Goal: Information Seeking & Learning: Learn about a topic

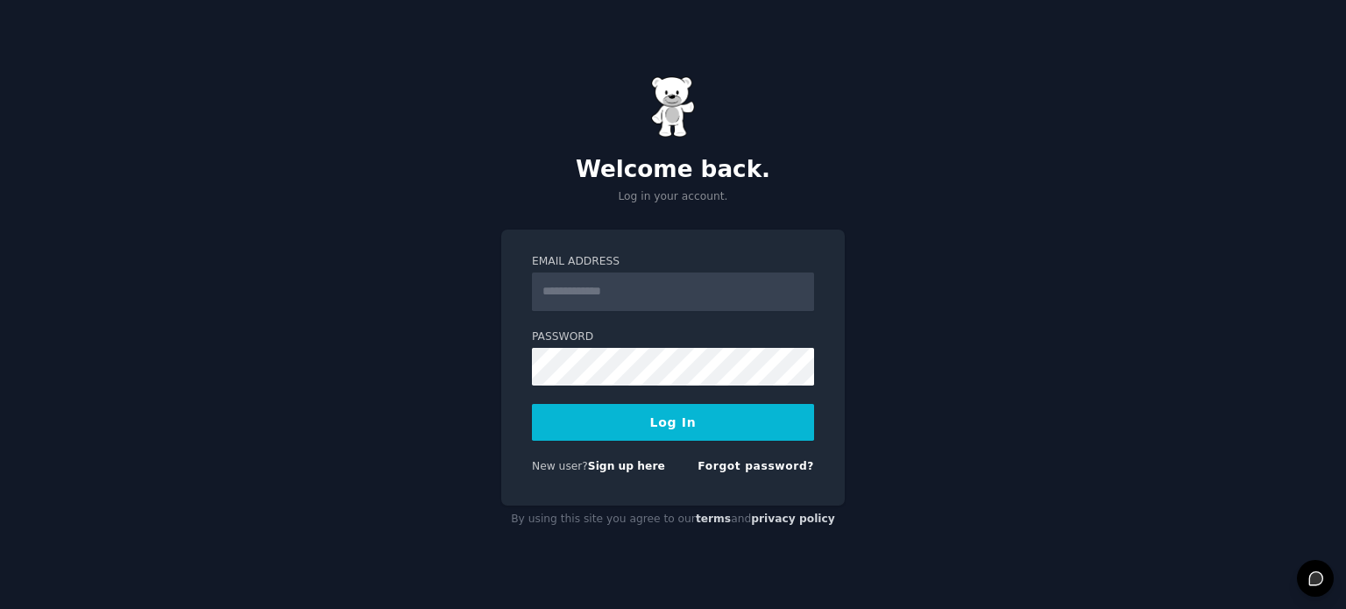
type input "**********"
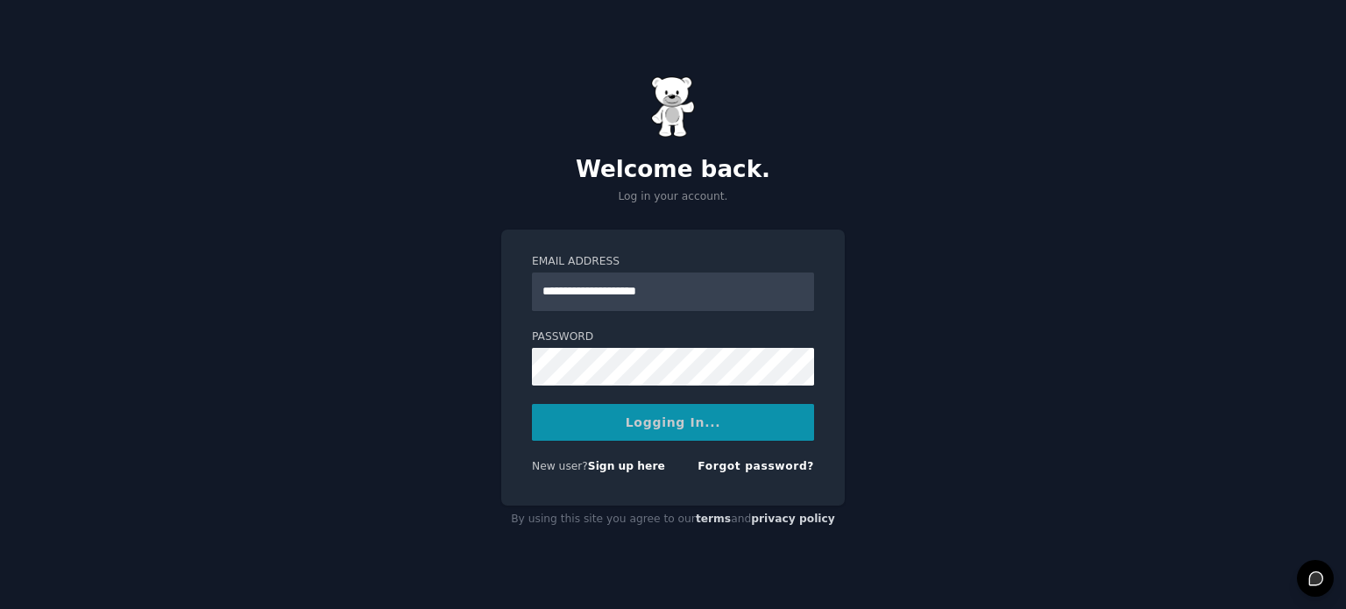
click at [620, 428] on div "Logging In..." at bounding box center [673, 422] width 282 height 37
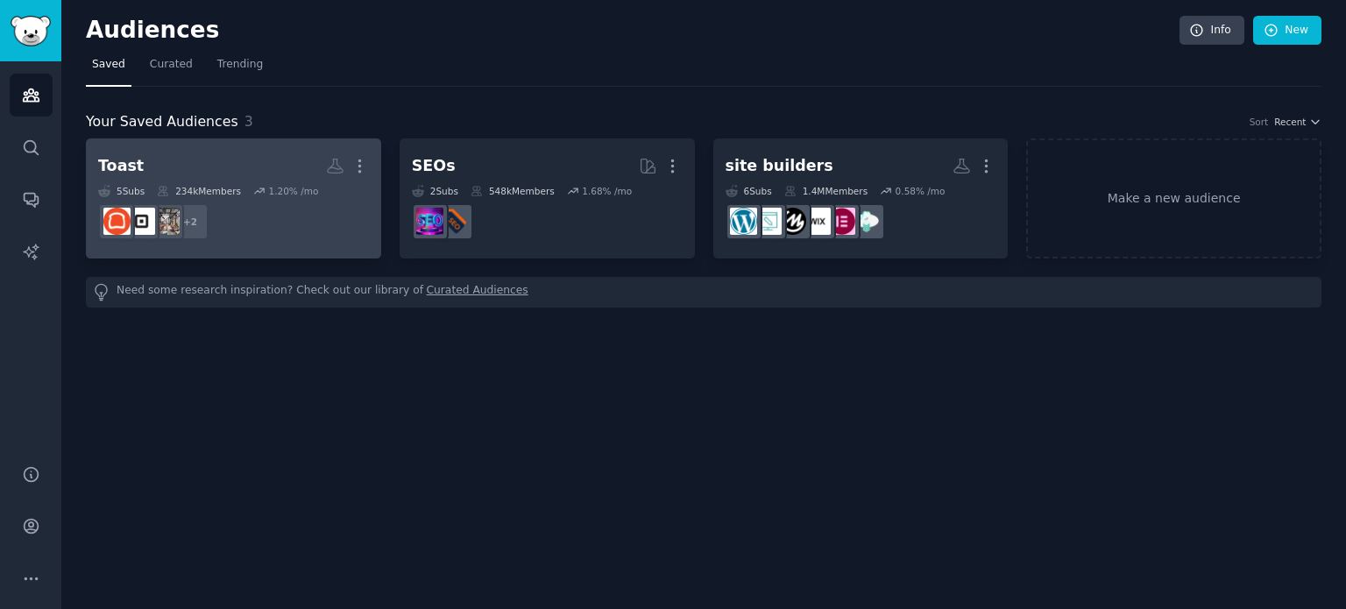
click at [337, 227] on dd "+ 2" at bounding box center [233, 221] width 271 height 49
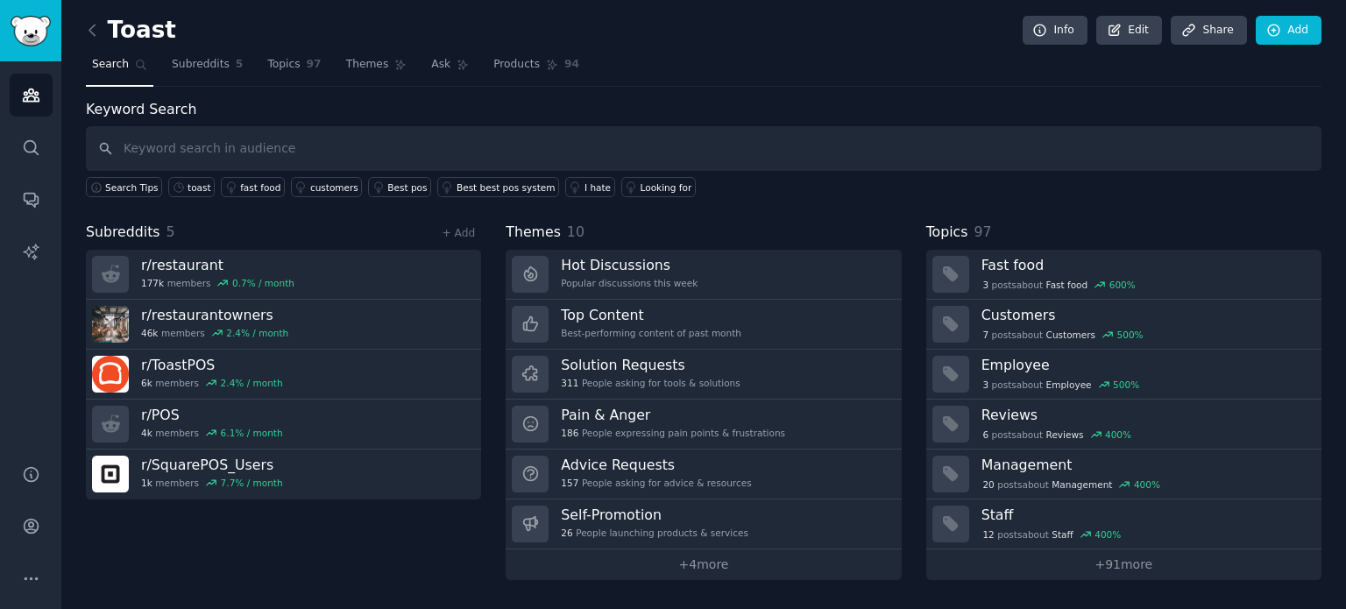
drag, startPoint x: 290, startPoint y: 536, endPoint x: 214, endPoint y: 540, distance: 76.4
drag, startPoint x: 214, startPoint y: 540, endPoint x: 185, endPoint y: 540, distance: 28.9
click at [185, 540] on div "Subreddits 5 + Add r/ restaurant 177k members 0.7 % / month r/ restaurantowners…" at bounding box center [283, 401] width 395 height 358
click at [307, 59] on span "97" at bounding box center [314, 65] width 15 height 16
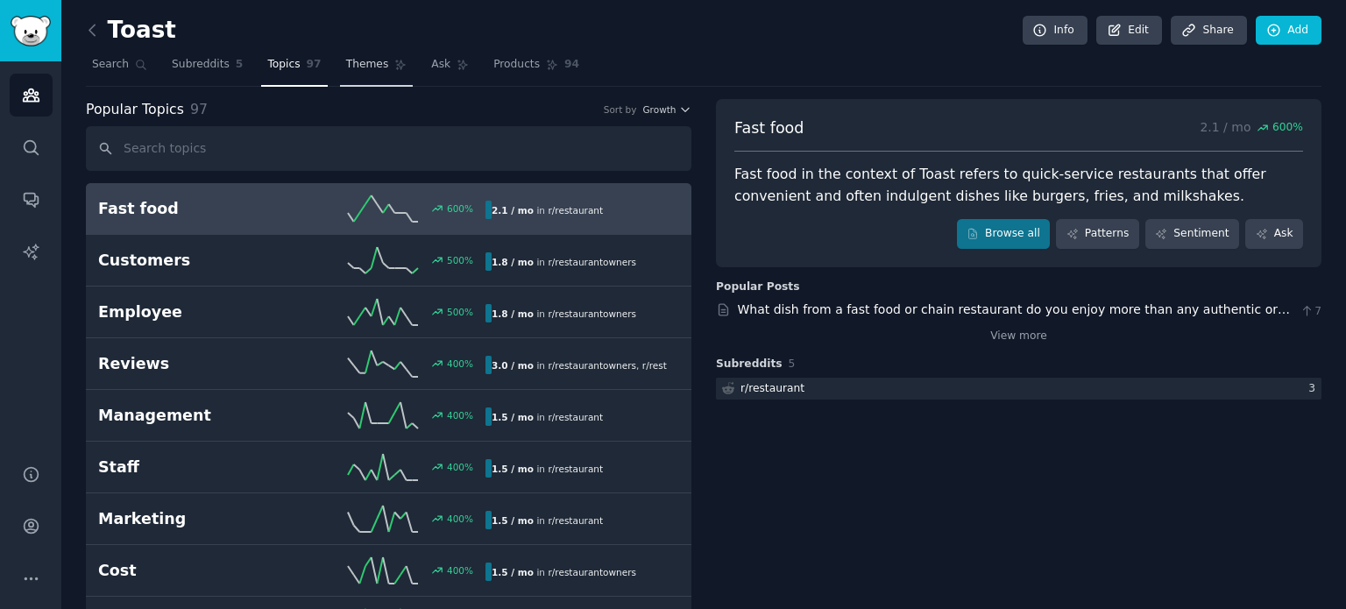
click at [380, 75] on link "Themes" at bounding box center [377, 69] width 74 height 36
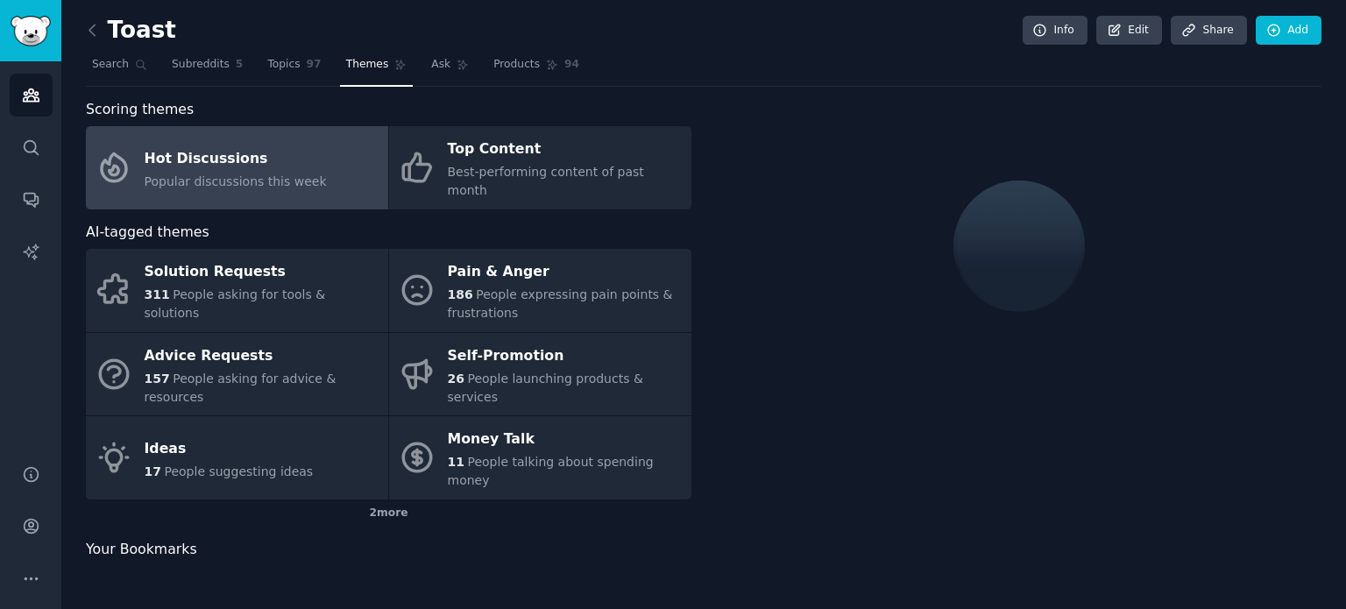
drag, startPoint x: 466, startPoint y: 114, endPoint x: 419, endPoint y: 100, distance: 49.4
click at [419, 100] on div "Scoring themes" at bounding box center [389, 110] width 606 height 22
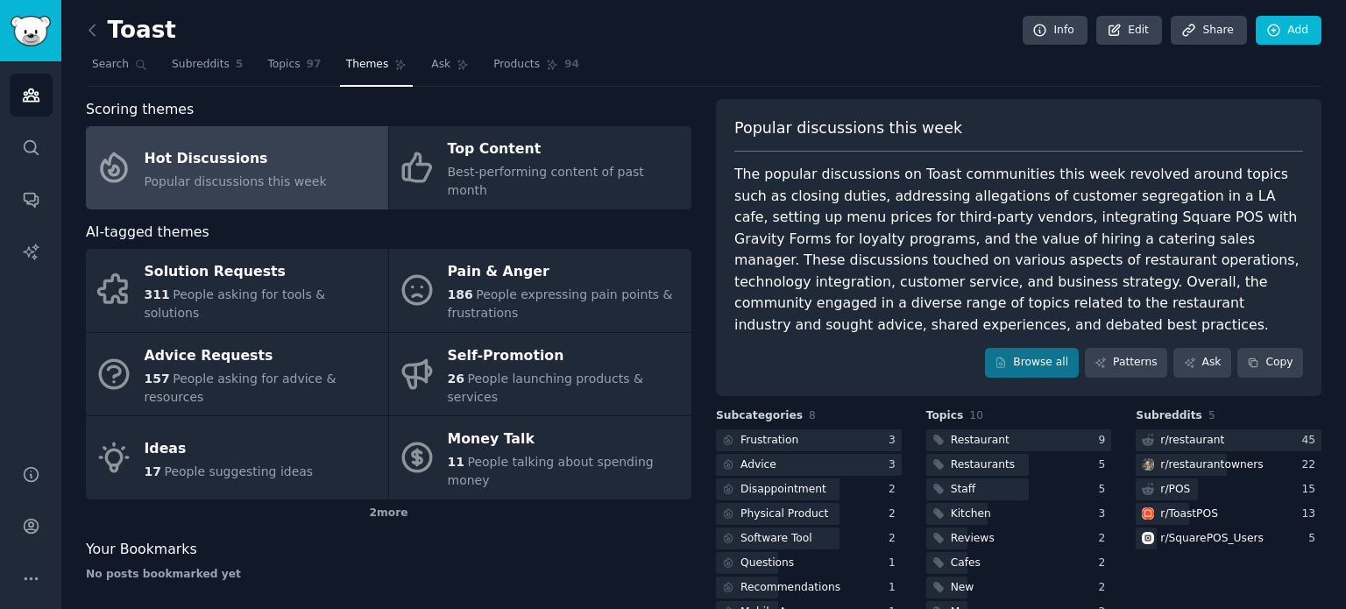
scroll to position [67, 0]
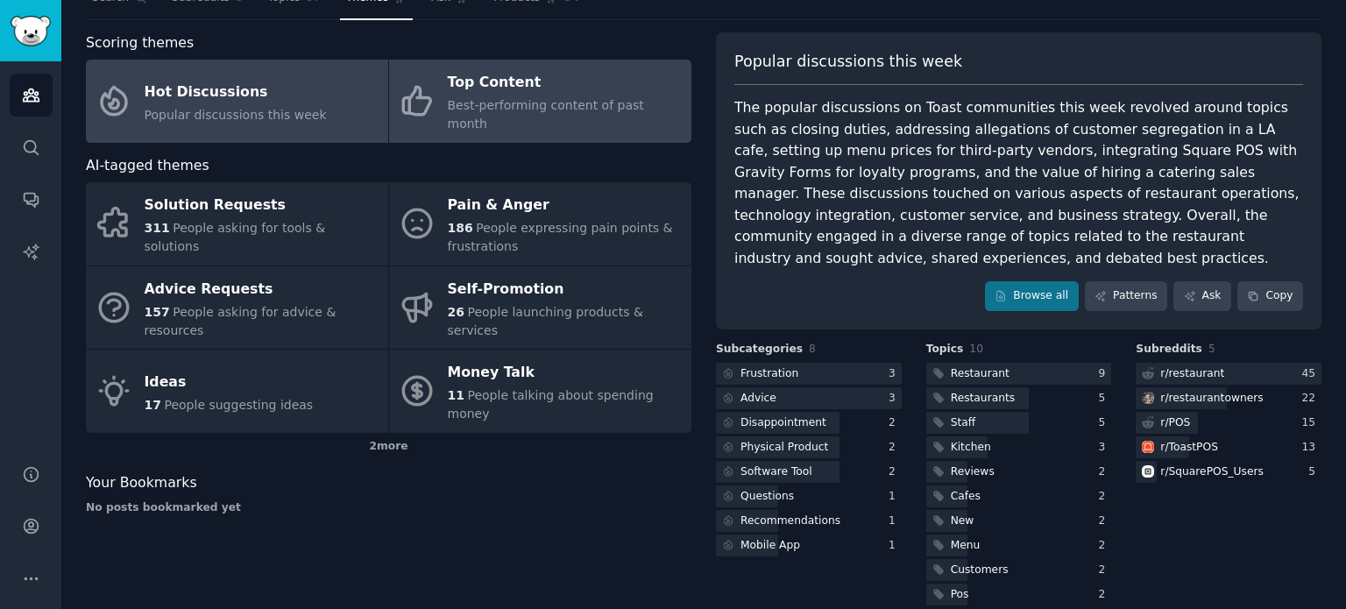
click at [483, 110] on span "Best-performing content of past month" at bounding box center [546, 114] width 196 height 32
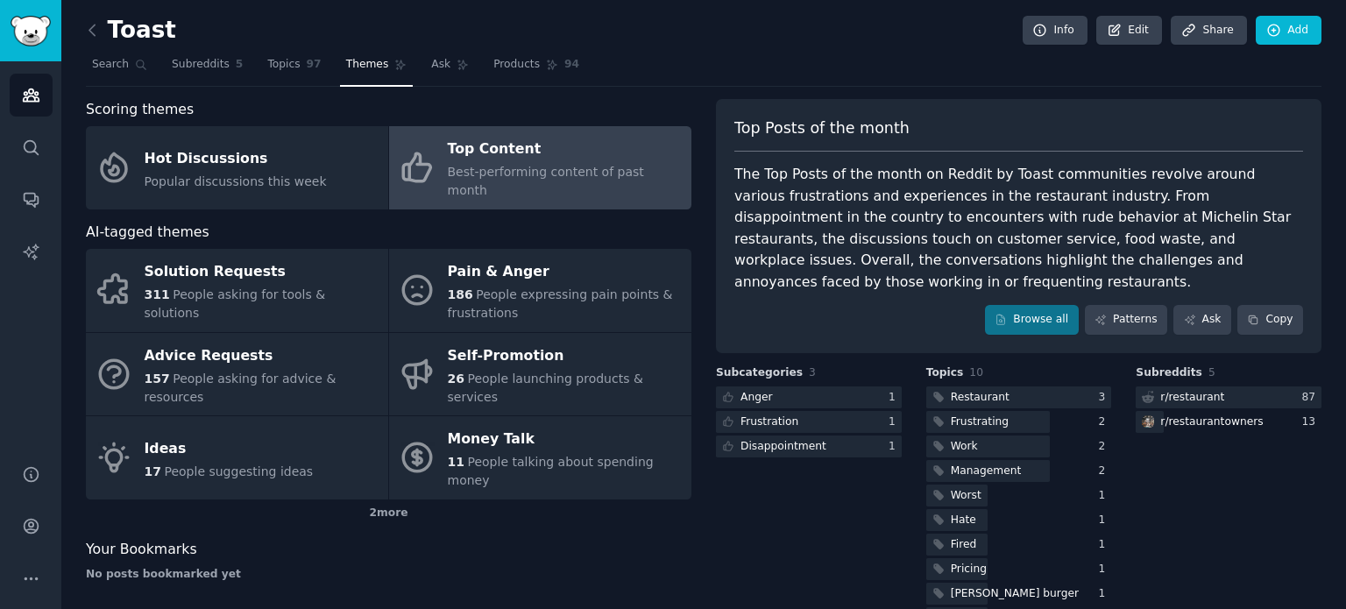
drag, startPoint x: 522, startPoint y: 474, endPoint x: 492, endPoint y: 511, distance: 47.9
click at [492, 567] on div "No posts bookmarked yet" at bounding box center [389, 575] width 606 height 16
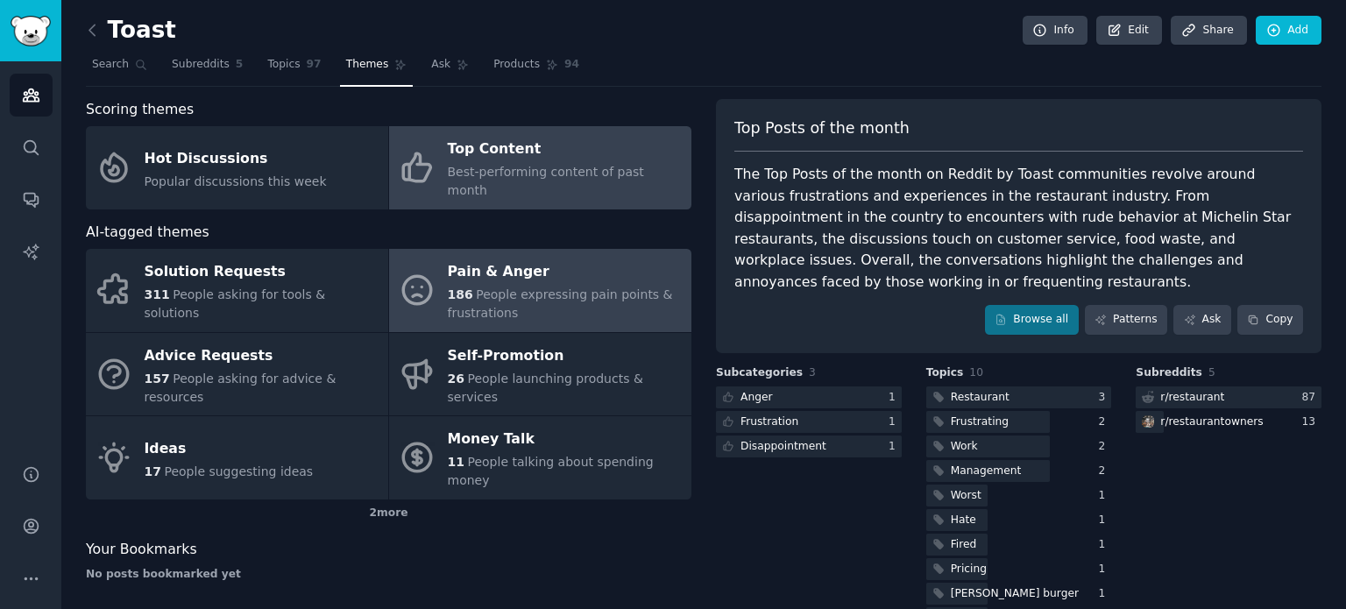
click at [536, 259] on div "Pain & Anger" at bounding box center [565, 273] width 235 height 28
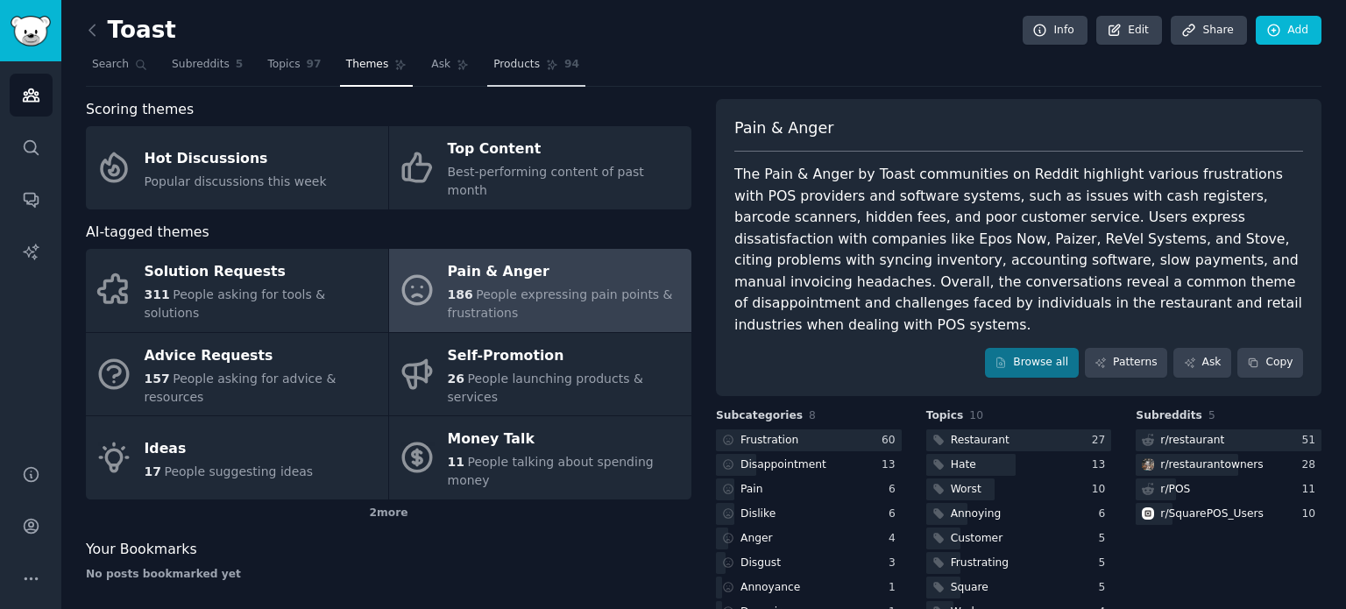
click at [493, 66] on span "Products" at bounding box center [516, 65] width 46 height 16
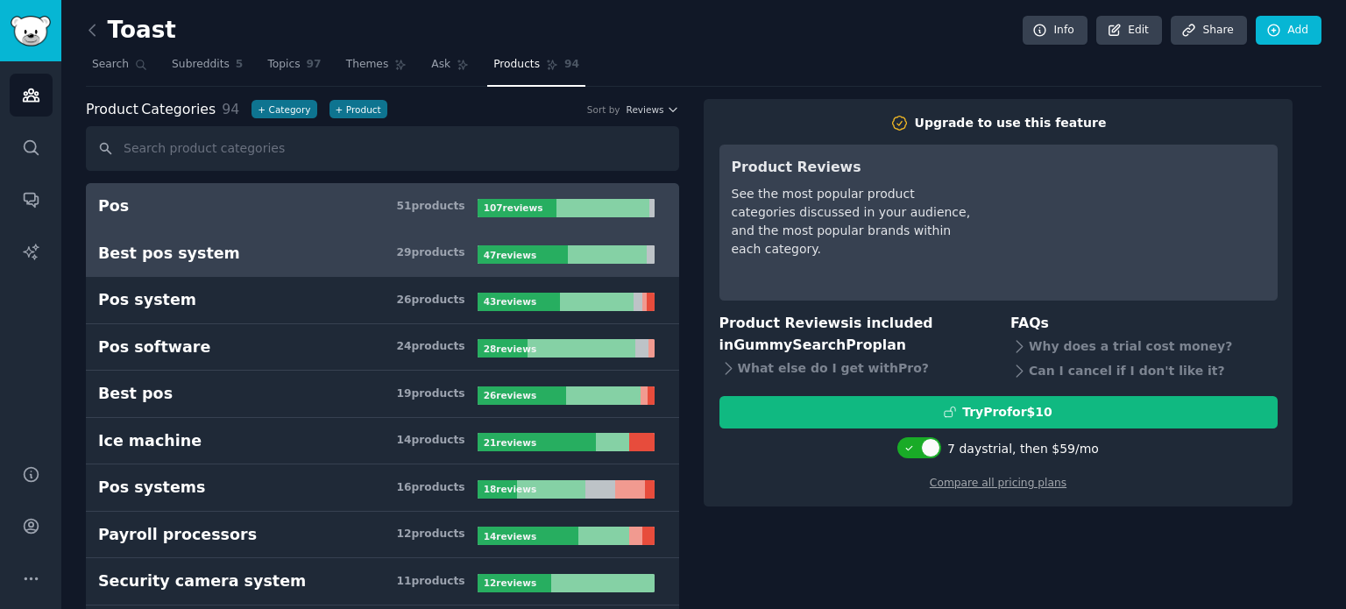
click at [309, 243] on h3 "Best pos system 29 product s" at bounding box center [288, 254] width 380 height 22
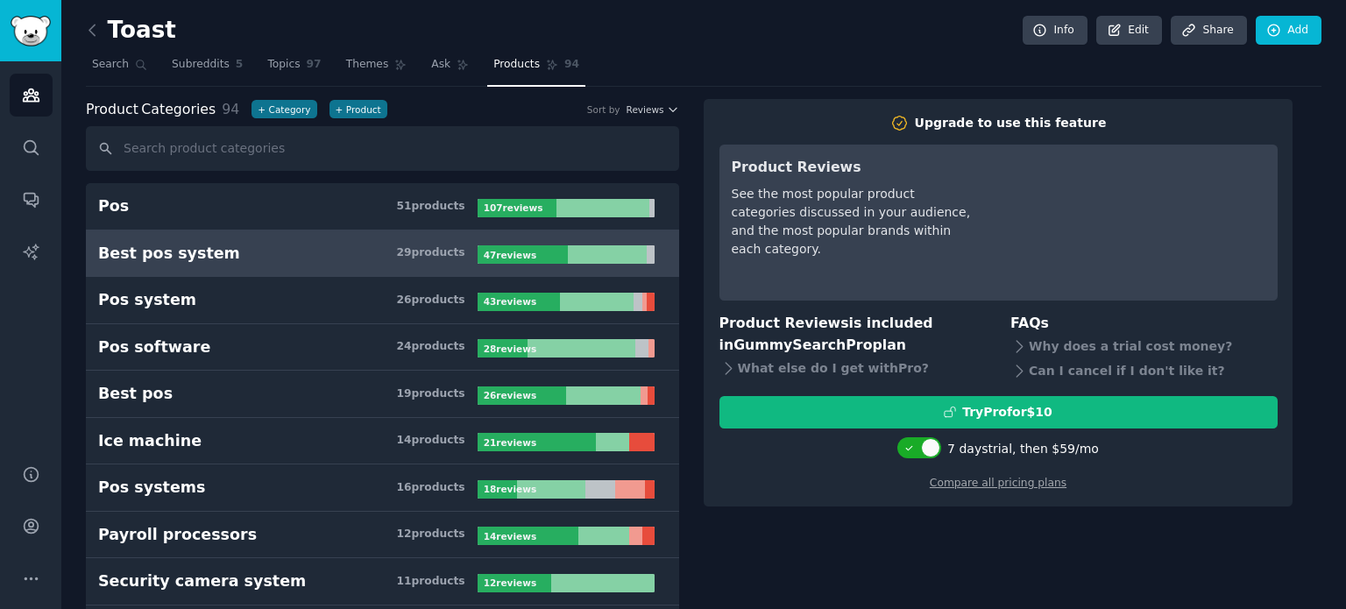
drag, startPoint x: 837, startPoint y: 557, endPoint x: 757, endPoint y: 564, distance: 80.1
drag, startPoint x: 757, startPoint y: 564, endPoint x: 727, endPoint y: 571, distance: 31.3
drag, startPoint x: 604, startPoint y: 49, endPoint x: 511, endPoint y: 37, distance: 93.7
drag, startPoint x: 511, startPoint y: 37, endPoint x: 414, endPoint y: 25, distance: 98.1
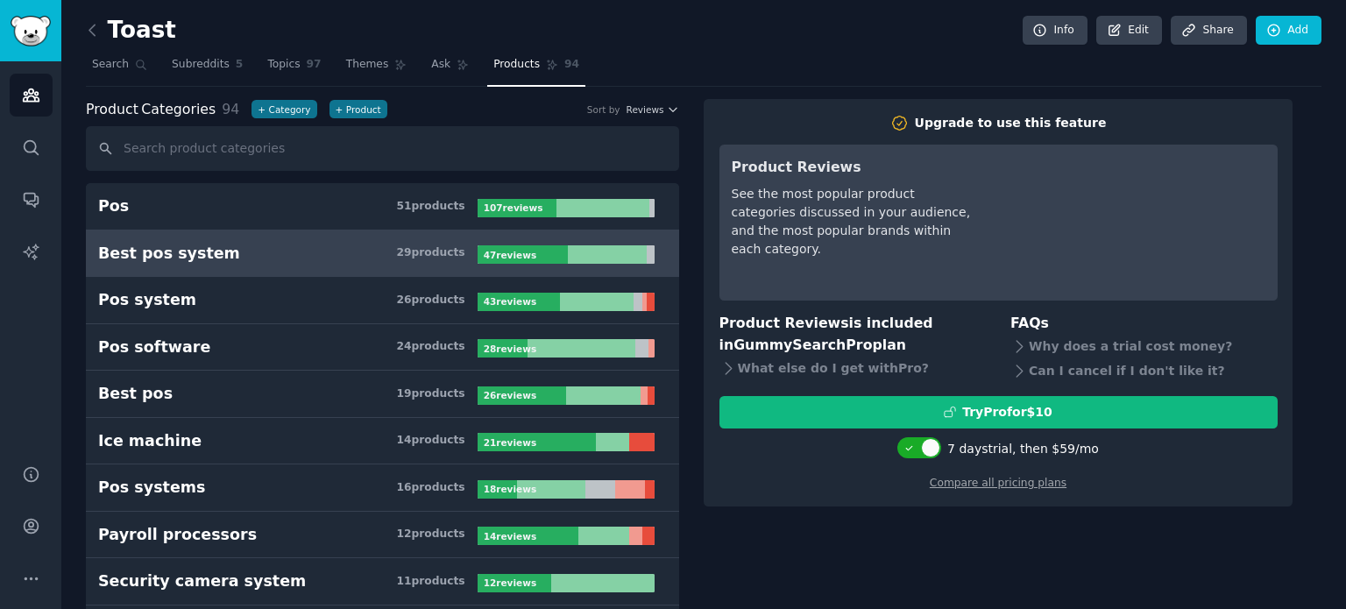
drag, startPoint x: 414, startPoint y: 25, endPoint x: 387, endPoint y: 25, distance: 27.2
click at [387, 25] on div "Toast Info Edit Share Add" at bounding box center [704, 34] width 1236 height 36
click at [31, 208] on icon "Sidebar" at bounding box center [31, 199] width 18 height 18
